Goal: Check status: Check status

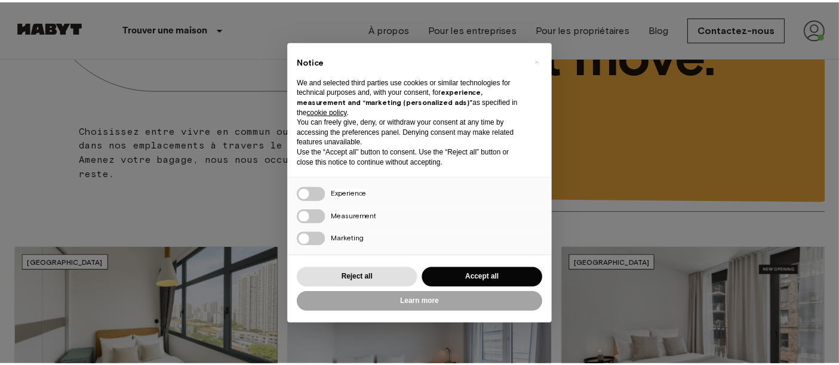
scroll to position [227, 0]
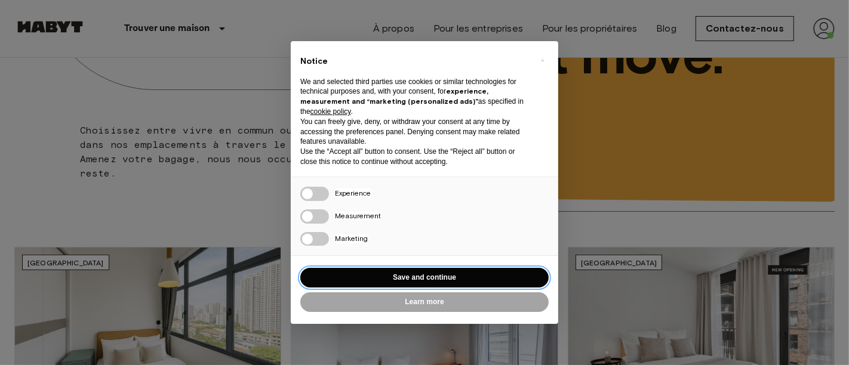
click at [488, 275] on button "Save and continue" at bounding box center [424, 278] width 248 height 20
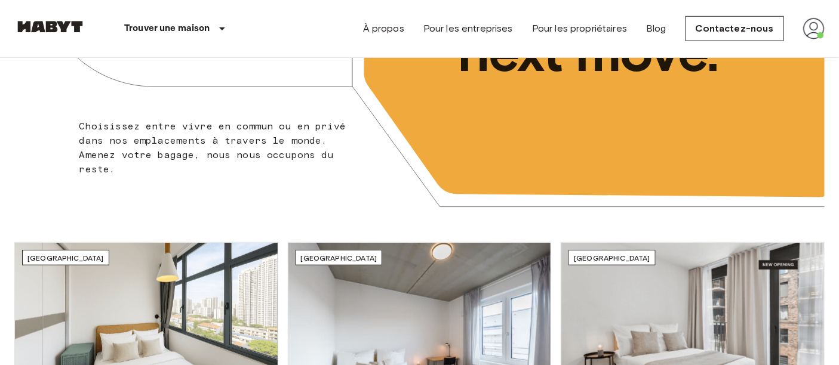
scroll to position [0, 0]
click at [817, 29] on img at bounding box center [813, 28] width 21 height 21
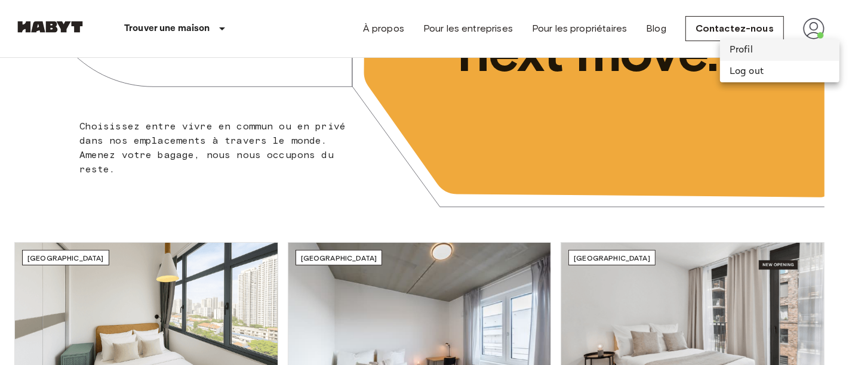
click at [771, 50] on li "Profil" at bounding box center [779, 49] width 119 height 21
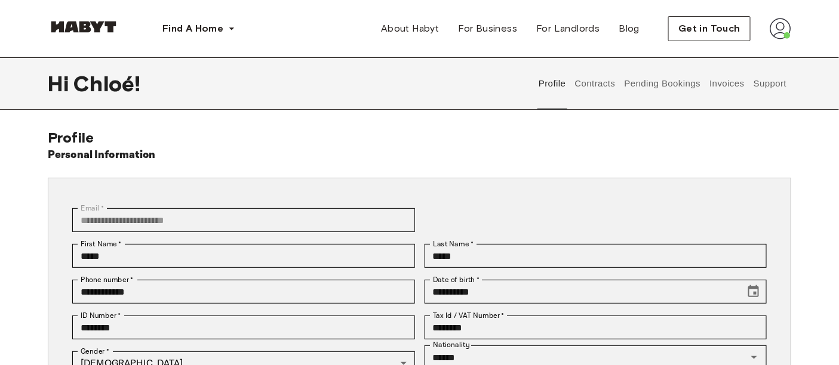
scroll to position [66, 0]
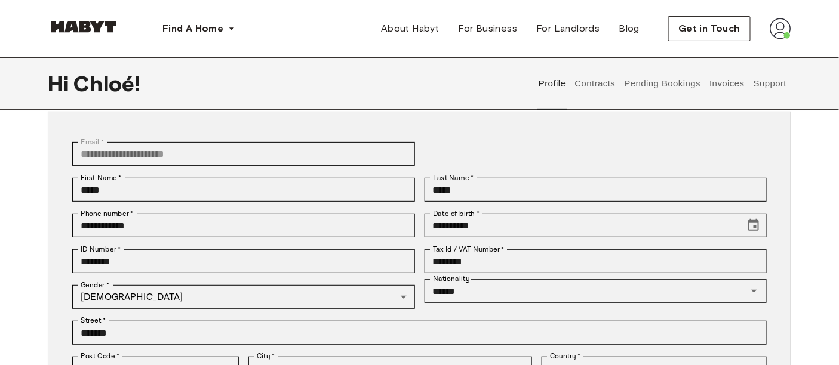
click at [657, 76] on button "Pending Bookings" at bounding box center [662, 83] width 79 height 53
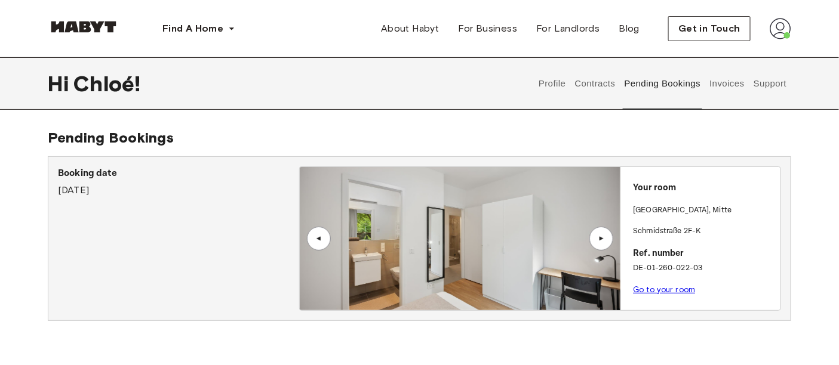
click at [724, 81] on button "Invoices" at bounding box center [727, 83] width 38 height 53
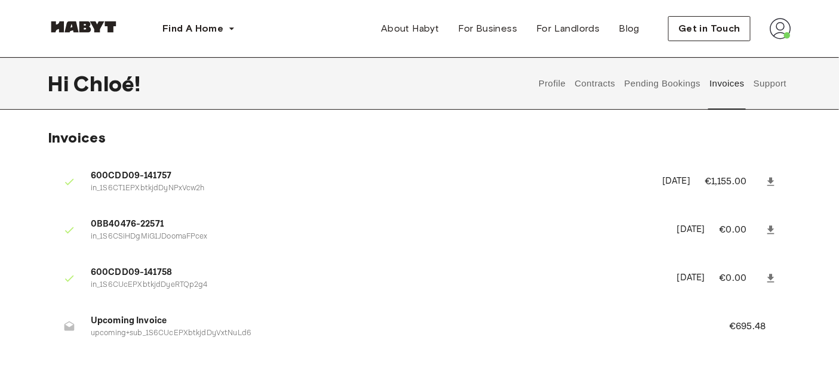
click at [657, 93] on button "Pending Bookings" at bounding box center [662, 83] width 79 height 53
